Goal: Information Seeking & Learning: Understand process/instructions

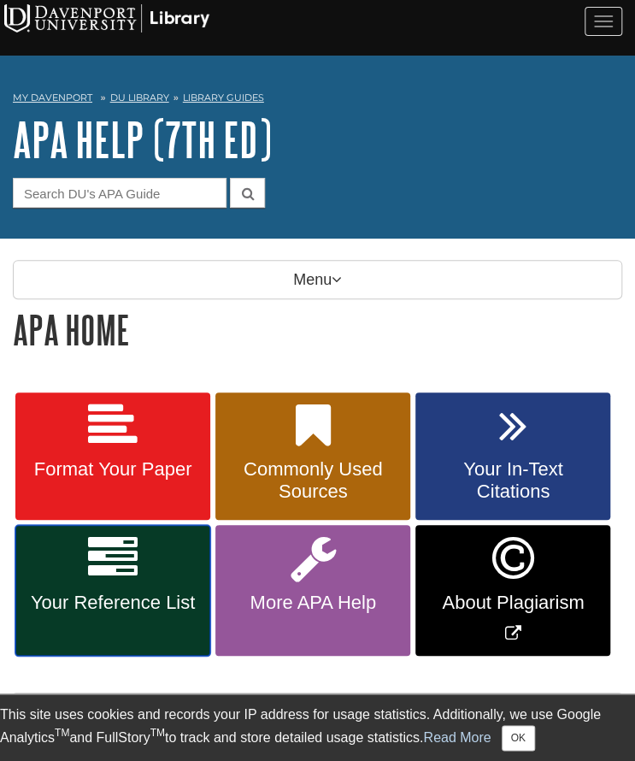
click at [151, 538] on link "Your Reference List" at bounding box center [112, 590] width 195 height 131
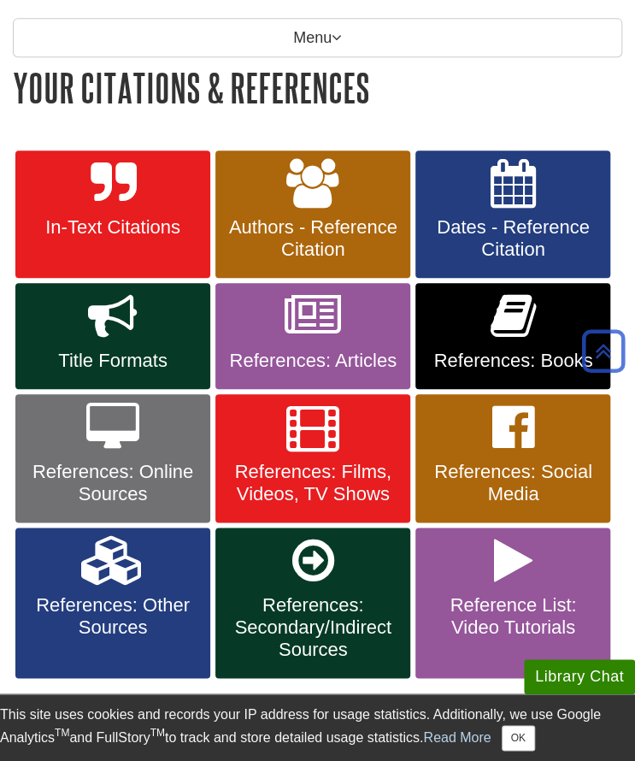
scroll to position [243, 0]
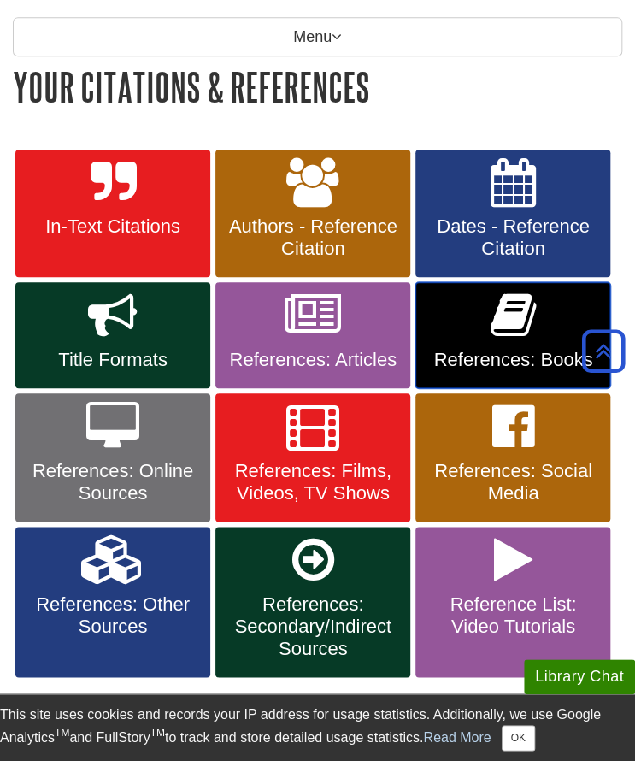
click at [496, 293] on icon at bounding box center [513, 316] width 45 height 50
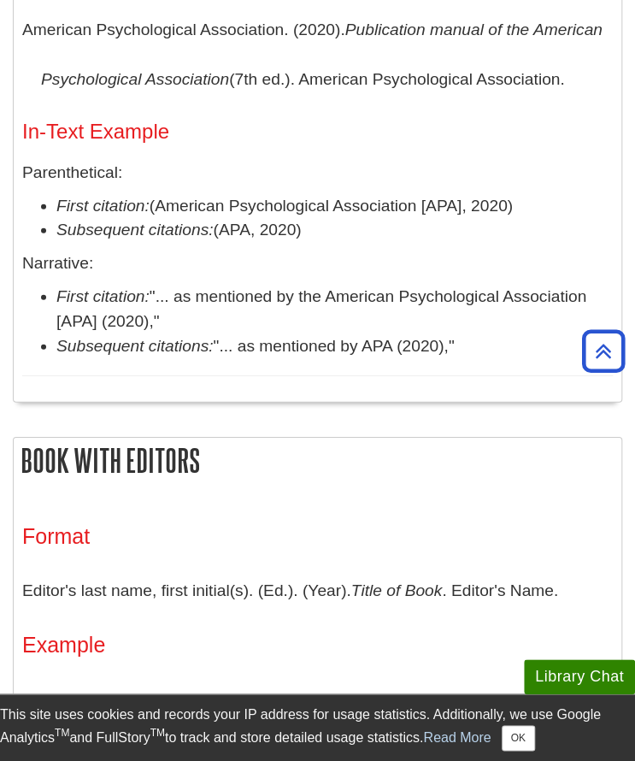
scroll to position [1234, 0]
